Goal: Information Seeking & Learning: Learn about a topic

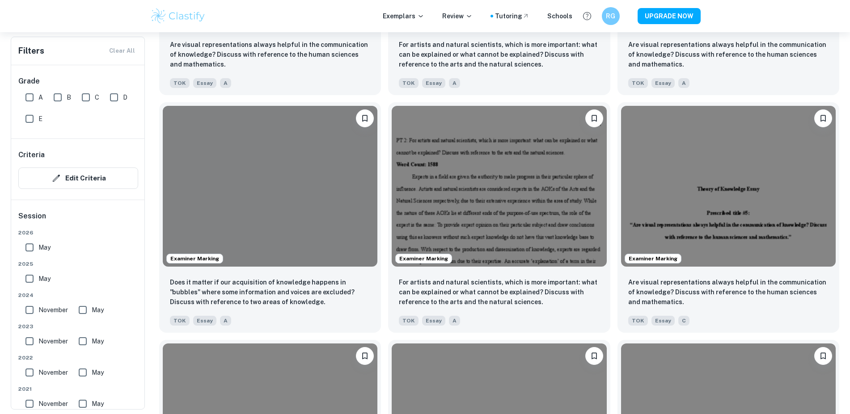
scroll to position [2403, 0]
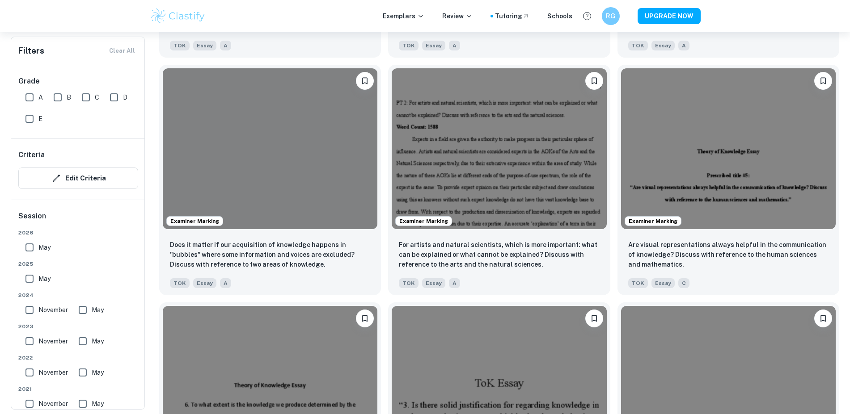
click at [778, 13] on div "Exemplars Review Tutoring Schools RG UPGRADE NOW" at bounding box center [425, 16] width 850 height 32
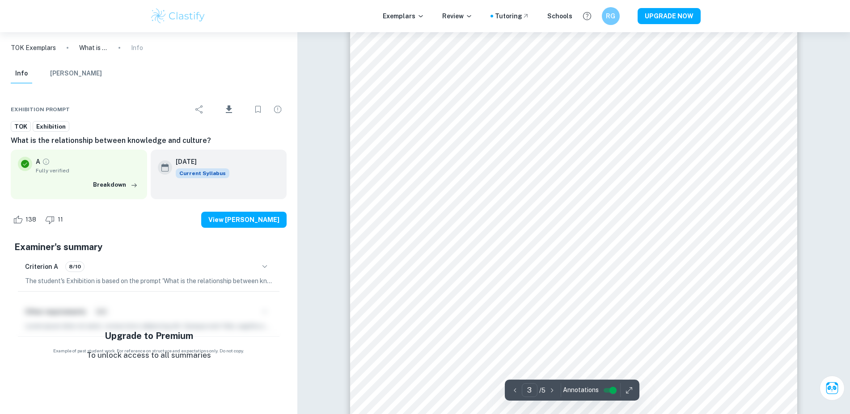
scroll to position [1397, 0]
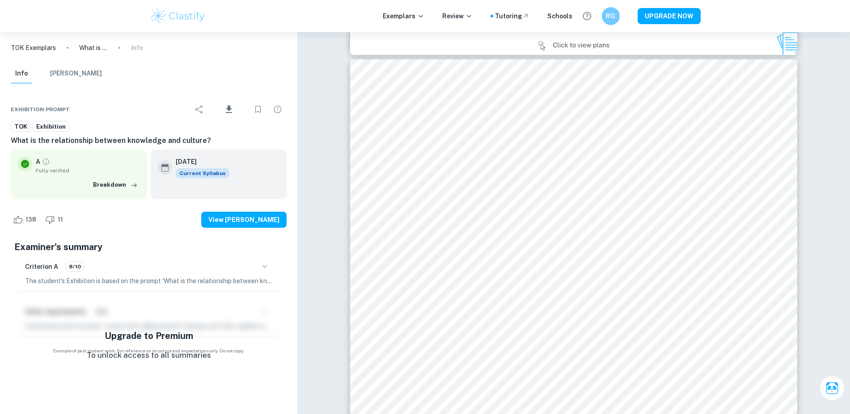
click at [257, 270] on div "Criterion A 8/10" at bounding box center [148, 266] width 247 height 15
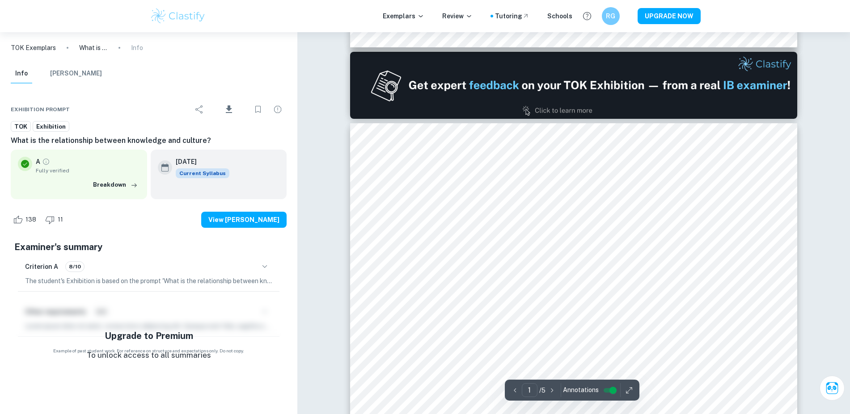
scroll to position [503, 0]
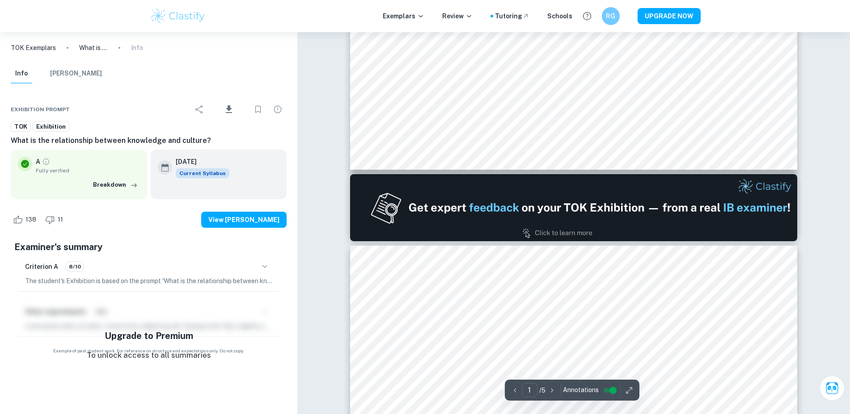
type input "2"
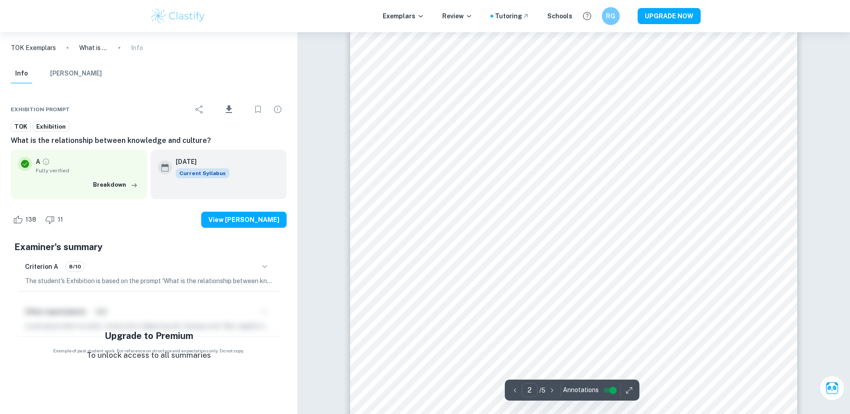
scroll to position [782, 0]
